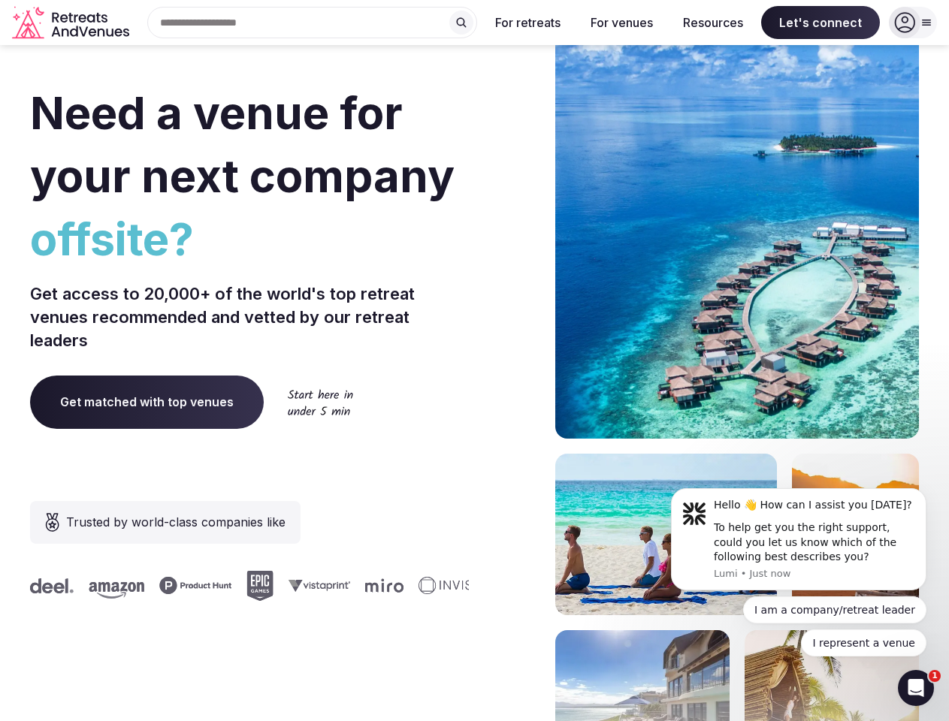
click at [474, 361] on div "Need a venue for your next company offsite? Get access to 20,000+ of the world'…" at bounding box center [474, 449] width 889 height 905
click at [313, 23] on div "Search Popular Destinations [GEOGRAPHIC_DATA], [GEOGRAPHIC_DATA] [GEOGRAPHIC_DA…" at bounding box center [306, 23] width 342 height 32
click at [461, 23] on input "text" at bounding box center [312, 23] width 330 height 32
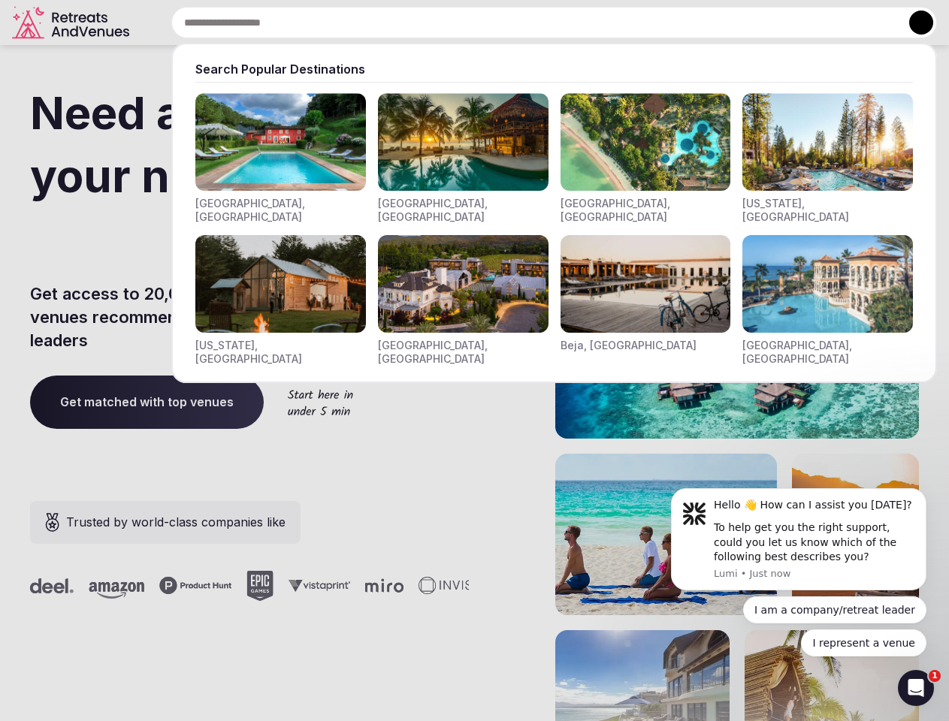
click at [528, 23] on input "text" at bounding box center [554, 23] width 766 height 32
click at [621, 23] on input "text" at bounding box center [554, 23] width 766 height 32
click at [713, 23] on input "text" at bounding box center [554, 23] width 766 height 32
click at [821, 23] on input "text" at bounding box center [554, 23] width 766 height 32
click at [913, 23] on button at bounding box center [921, 23] width 24 height 24
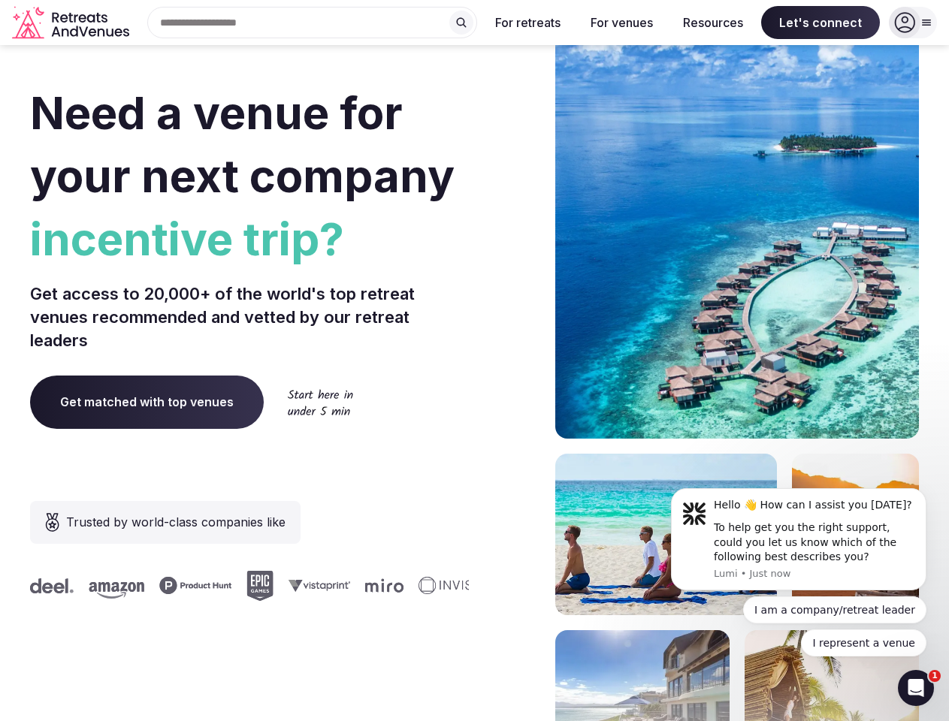
click at [799, 540] on div "To help get you the right support, could you let us know which of the following…" at bounding box center [814, 543] width 201 height 44
